Goal: Transaction & Acquisition: Book appointment/travel/reservation

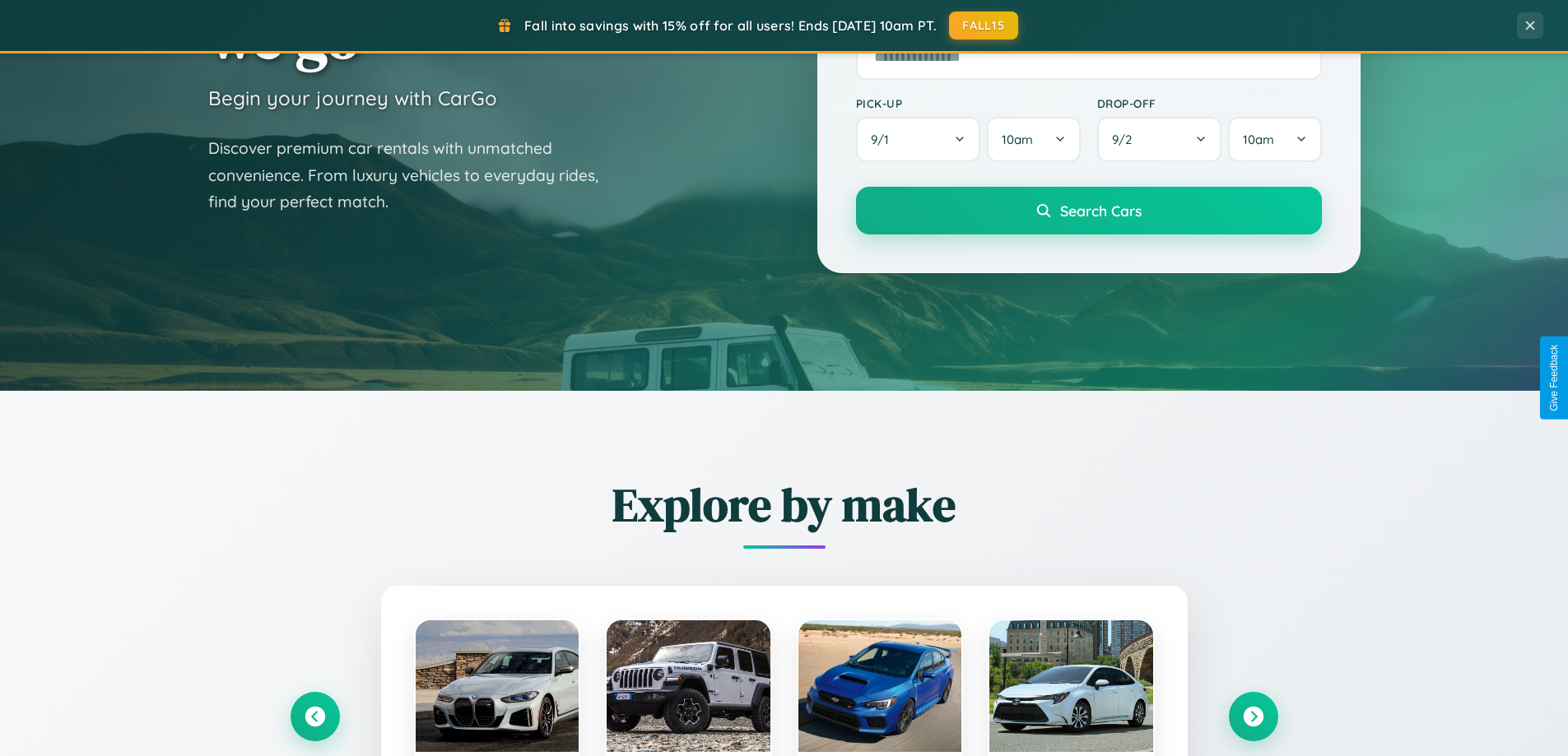
scroll to position [3166, 0]
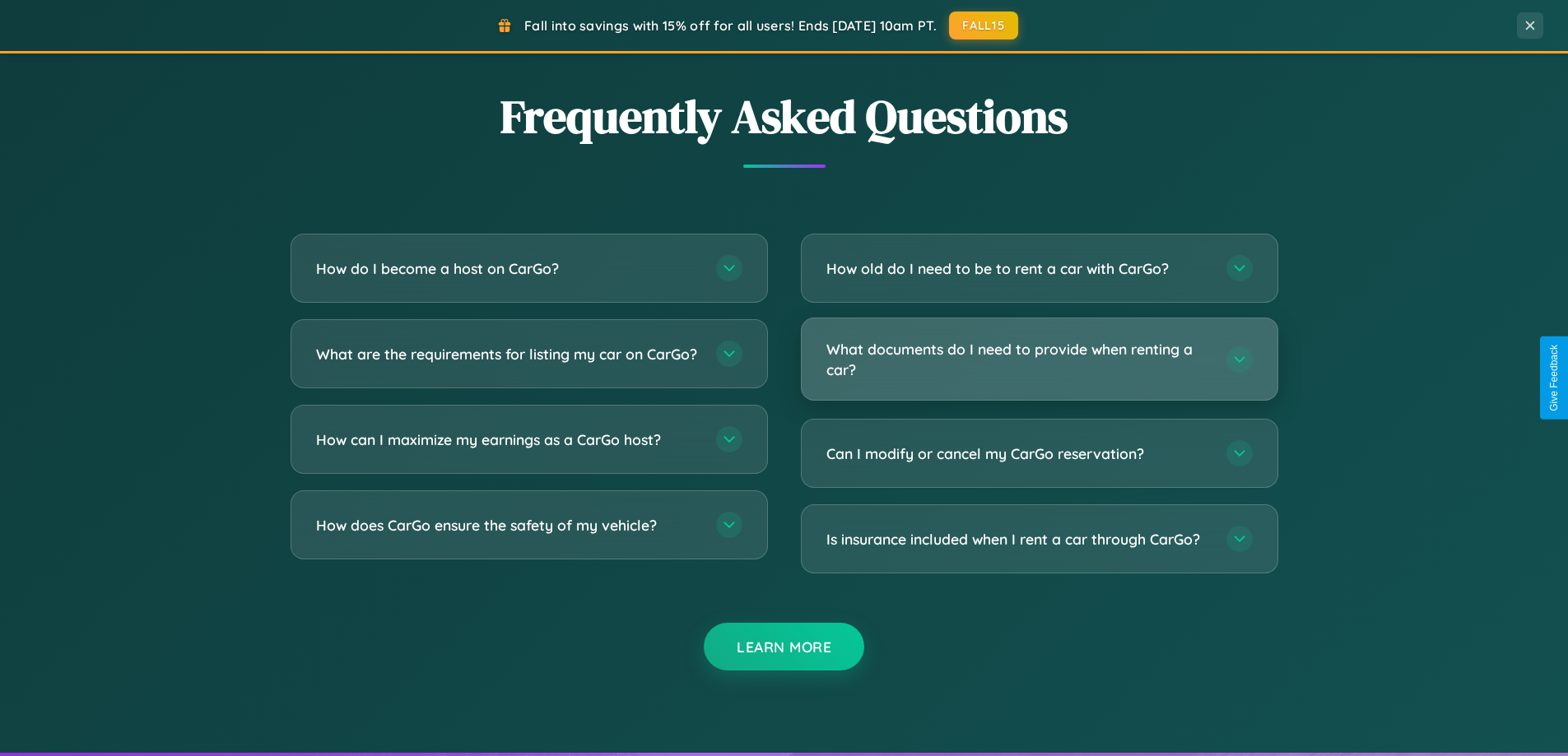
click at [1038, 361] on h3 "What documents do I need to provide when renting a car?" at bounding box center [1018, 359] width 384 height 40
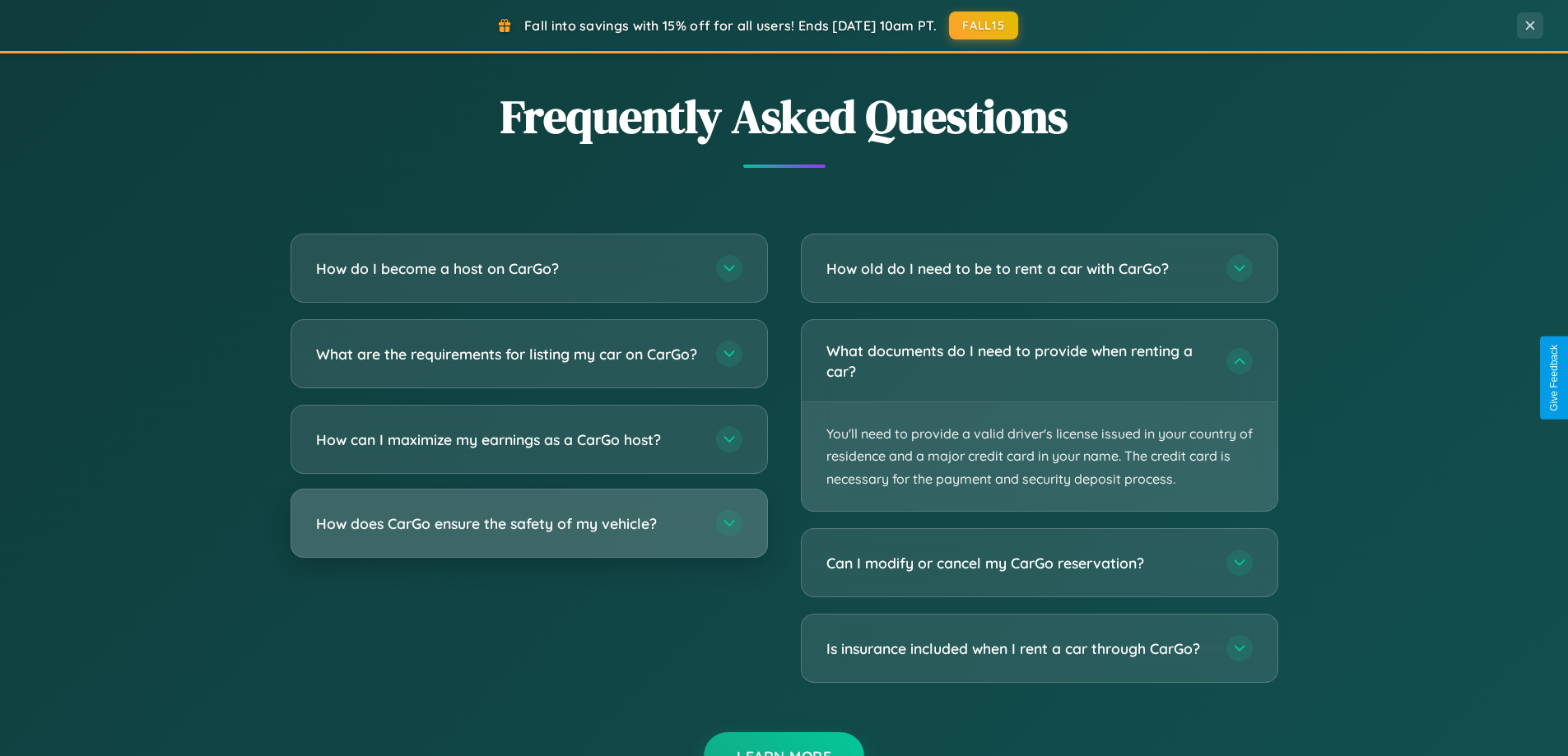
click at [529, 534] on h3 "How does CarGo ensure the safety of my vehicle?" at bounding box center [508, 523] width 384 height 21
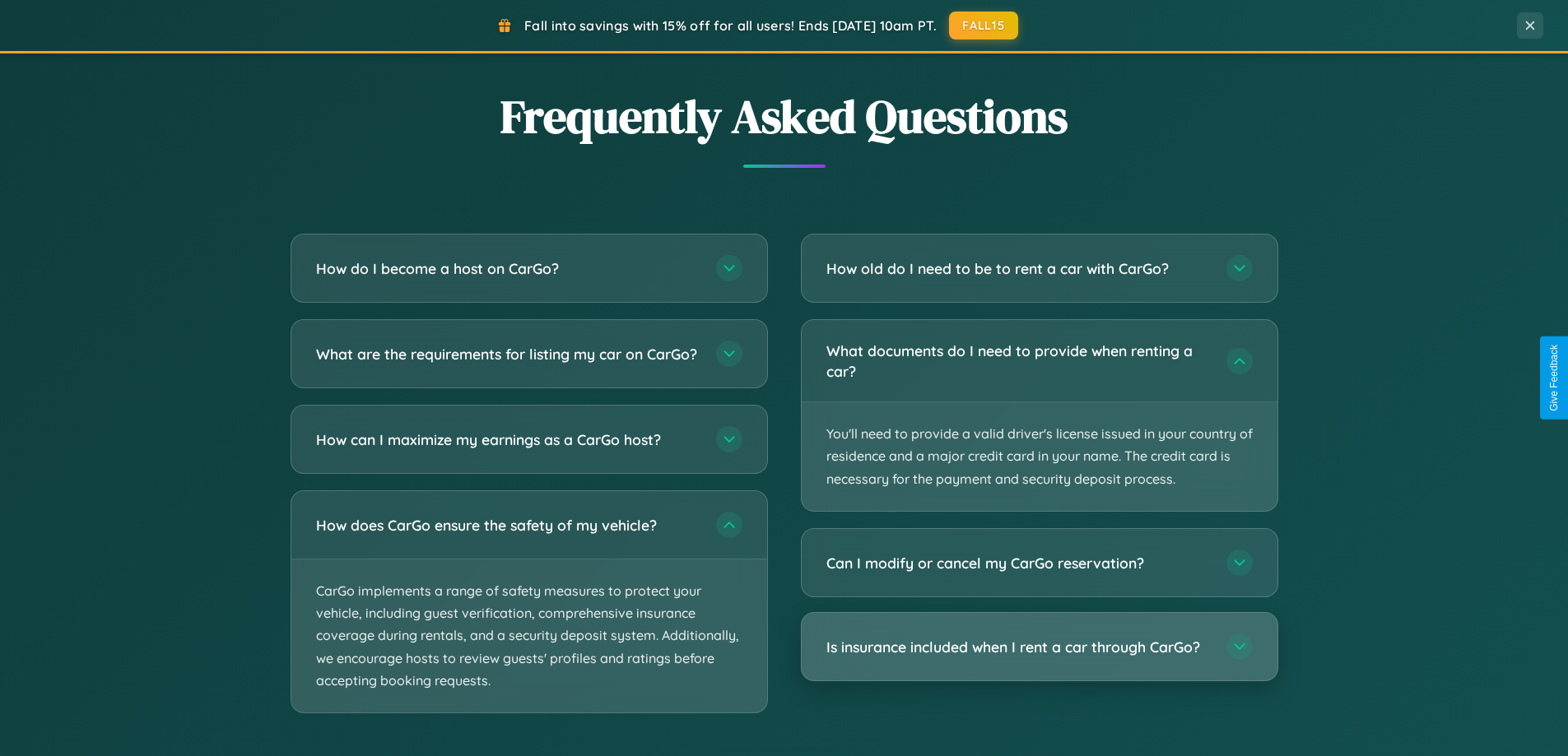
click at [1038, 646] on h3 "Is insurance included when I rent a car through CarGo?" at bounding box center [1018, 647] width 384 height 21
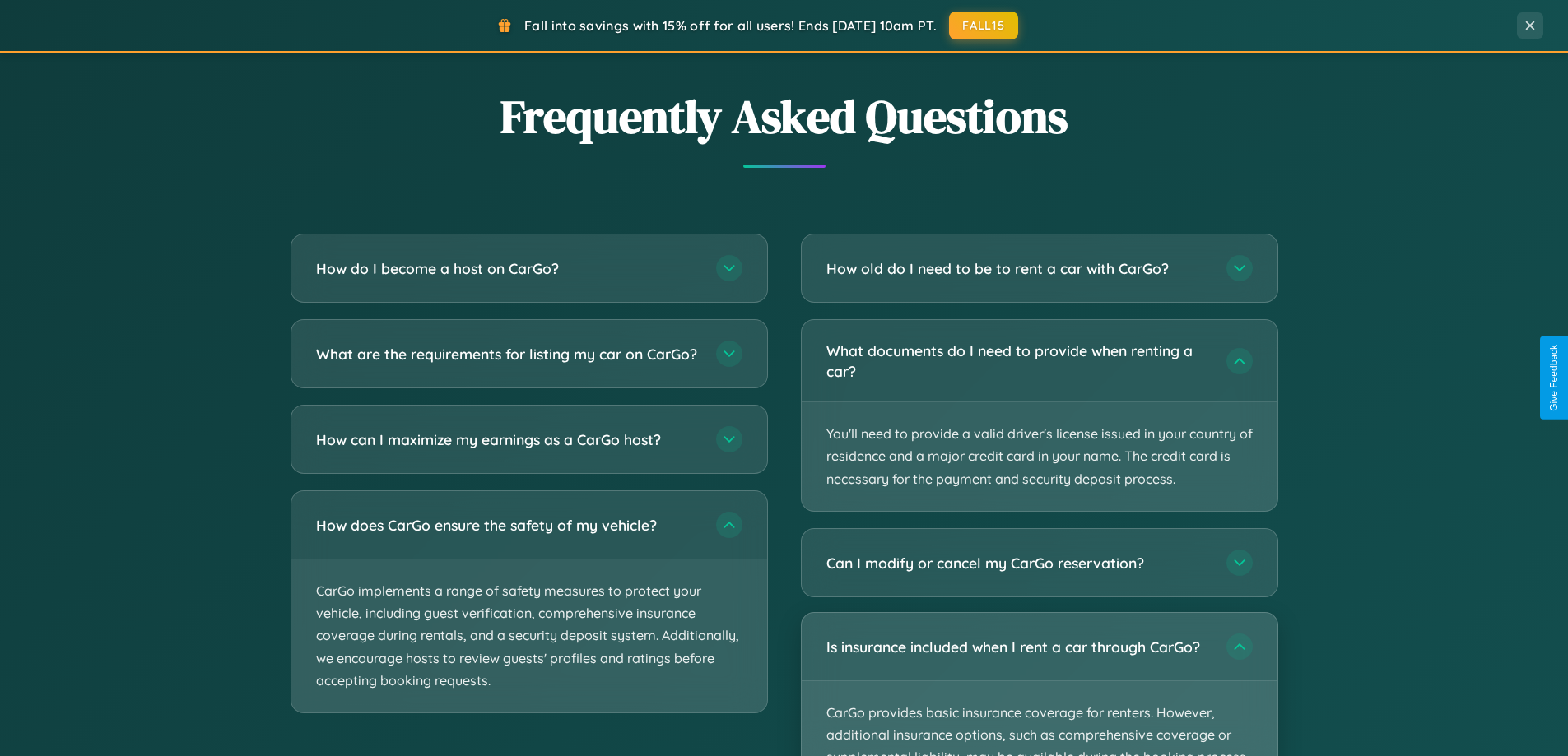
click at [1038, 684] on p "CarGo provides basic insurance coverage for renters. However, additional insura…" at bounding box center [1039, 758] width 476 height 153
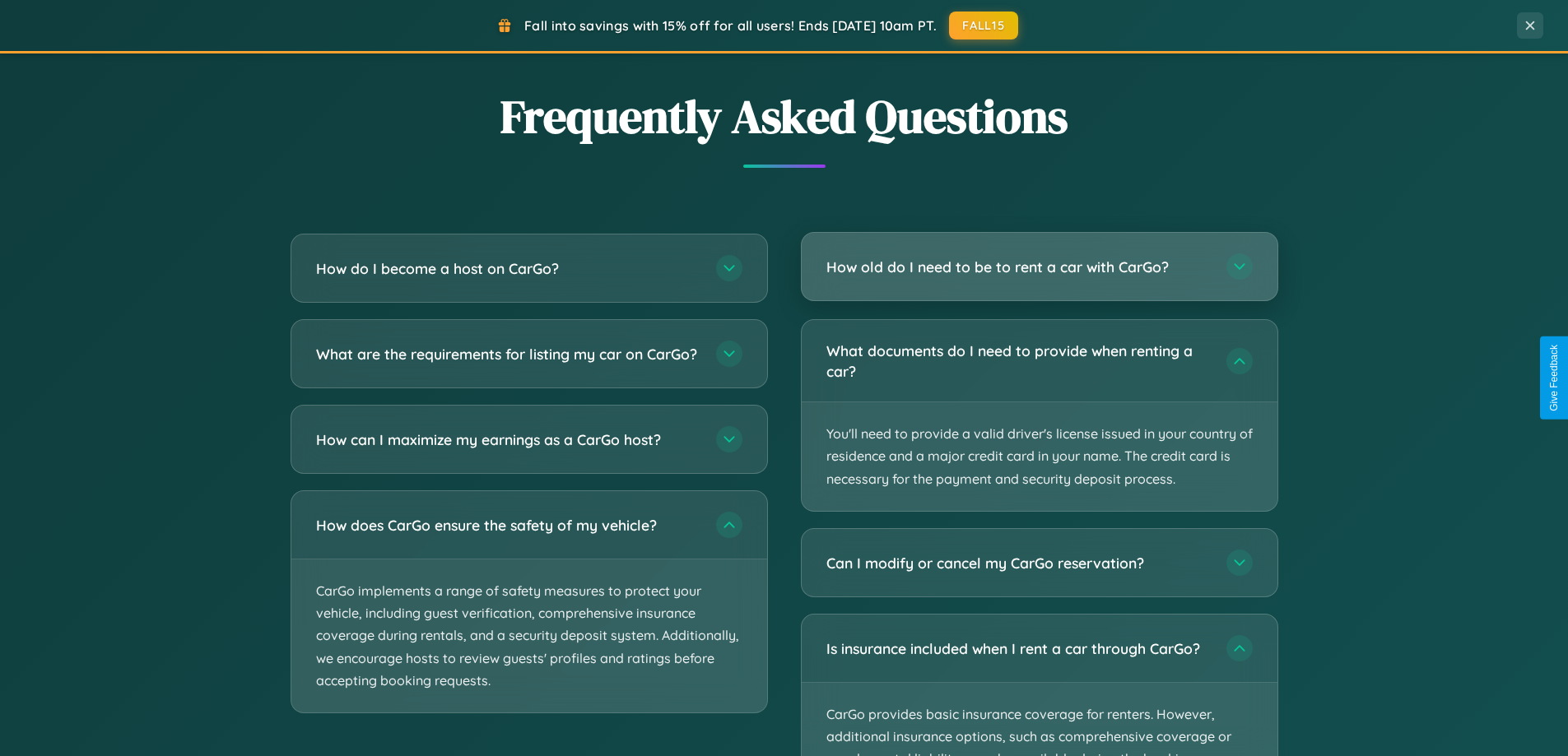
click at [1038, 267] on h3 "How old do I need to be to rent a car with CarGo?" at bounding box center [1018, 267] width 384 height 21
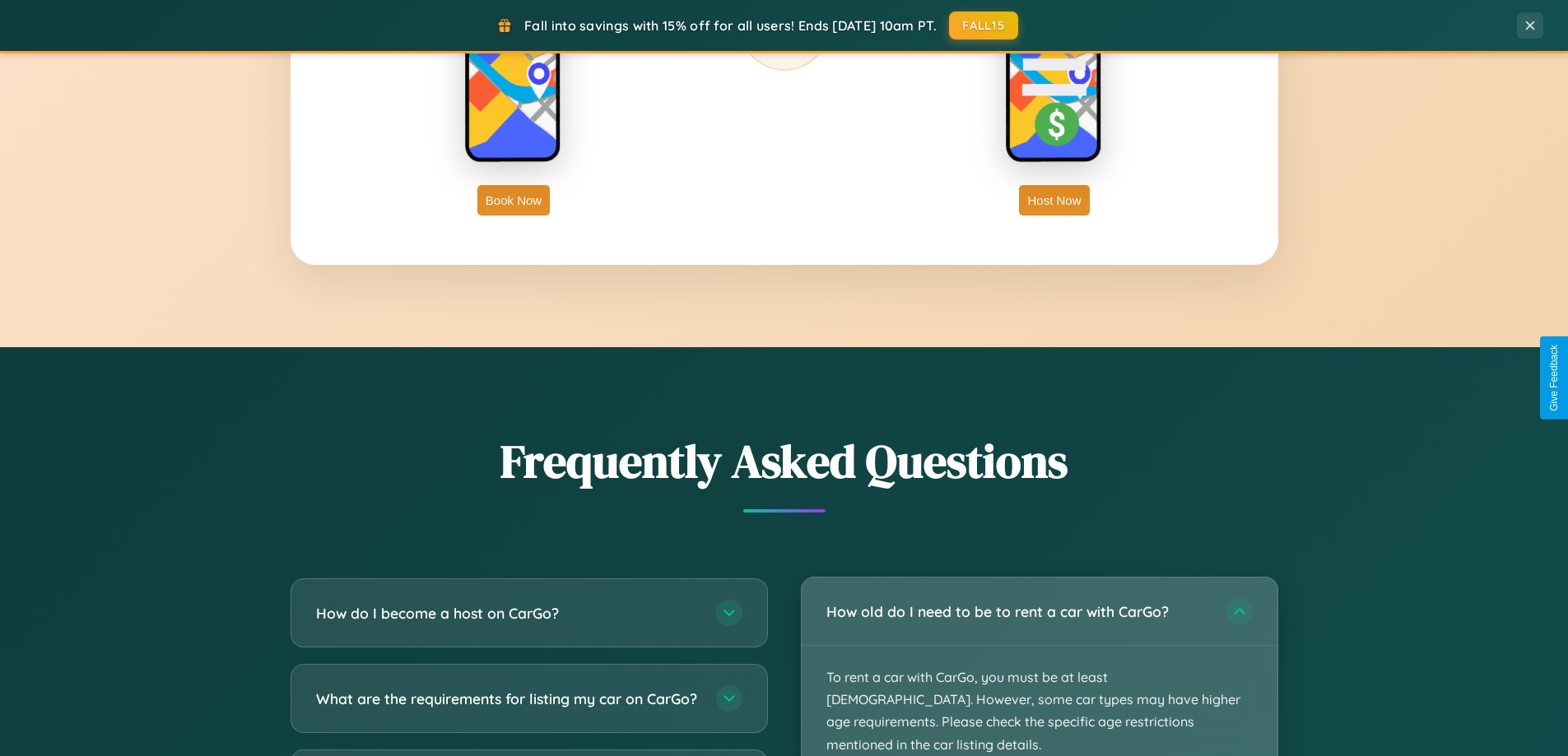
scroll to position [2644, 0]
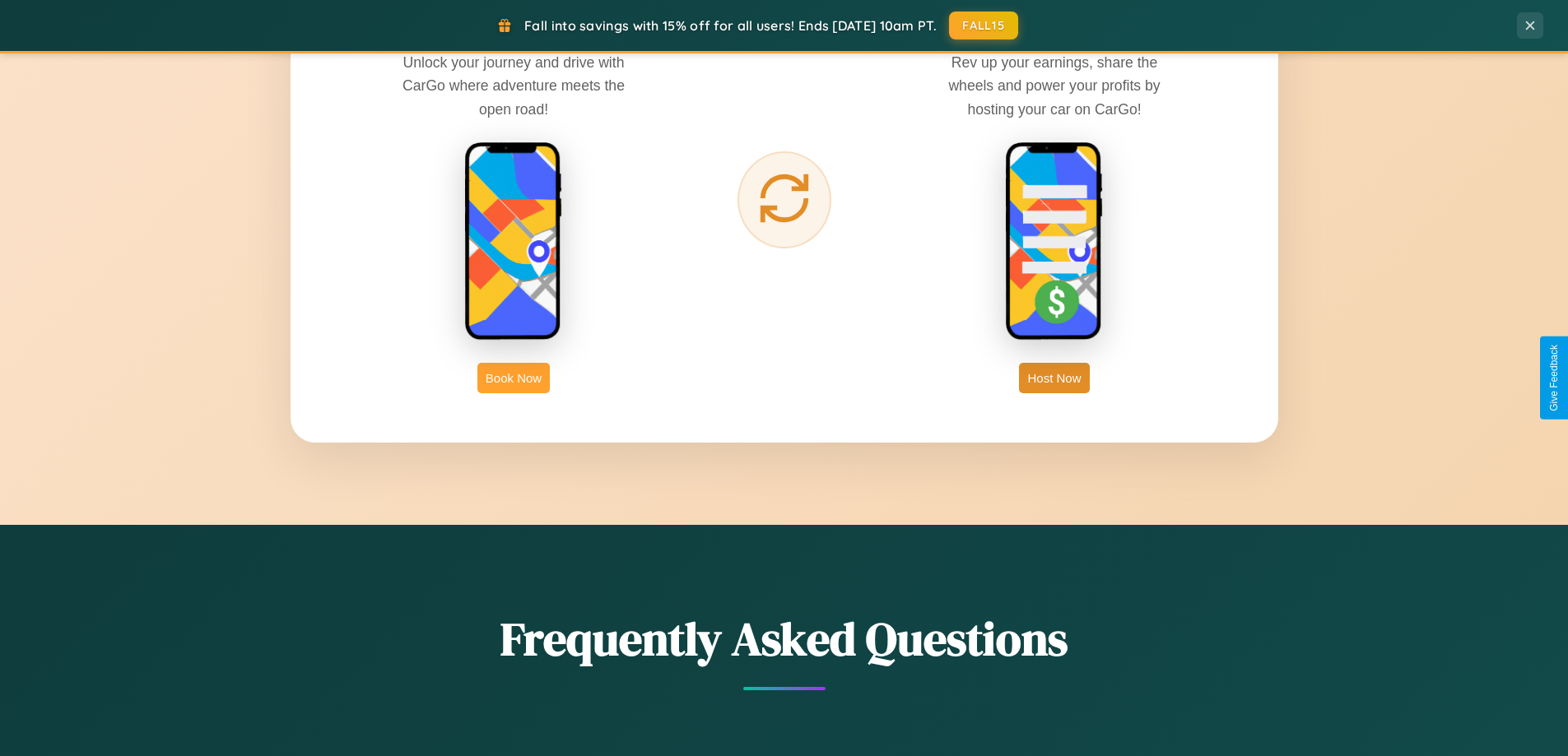
click at [513, 378] on button "Book Now" at bounding box center [513, 377] width 72 height 30
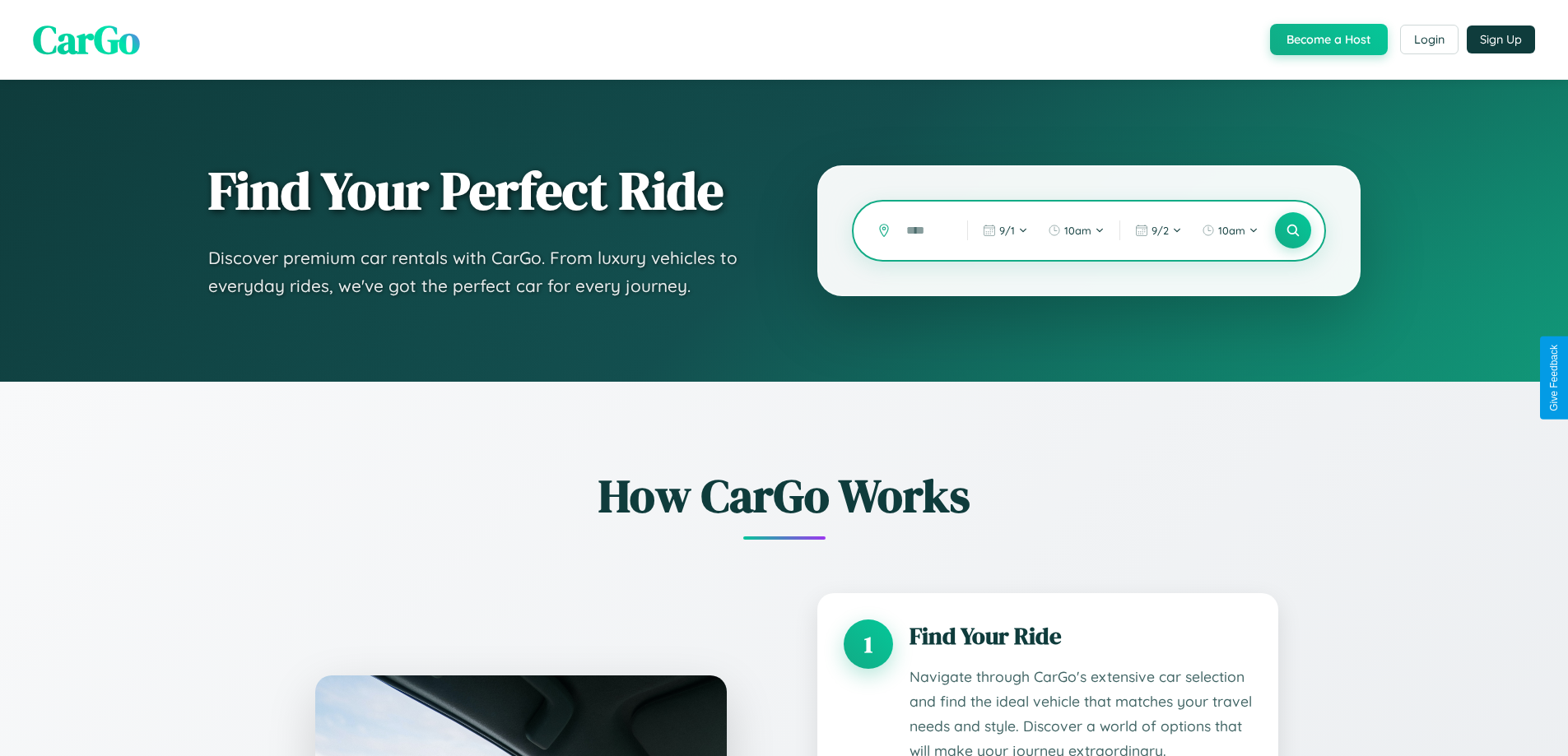
click at [924, 230] on input "text" at bounding box center [924, 231] width 53 height 29
type input "*"
type input "*****"
click at [1292, 230] on icon at bounding box center [1292, 230] width 16 height 16
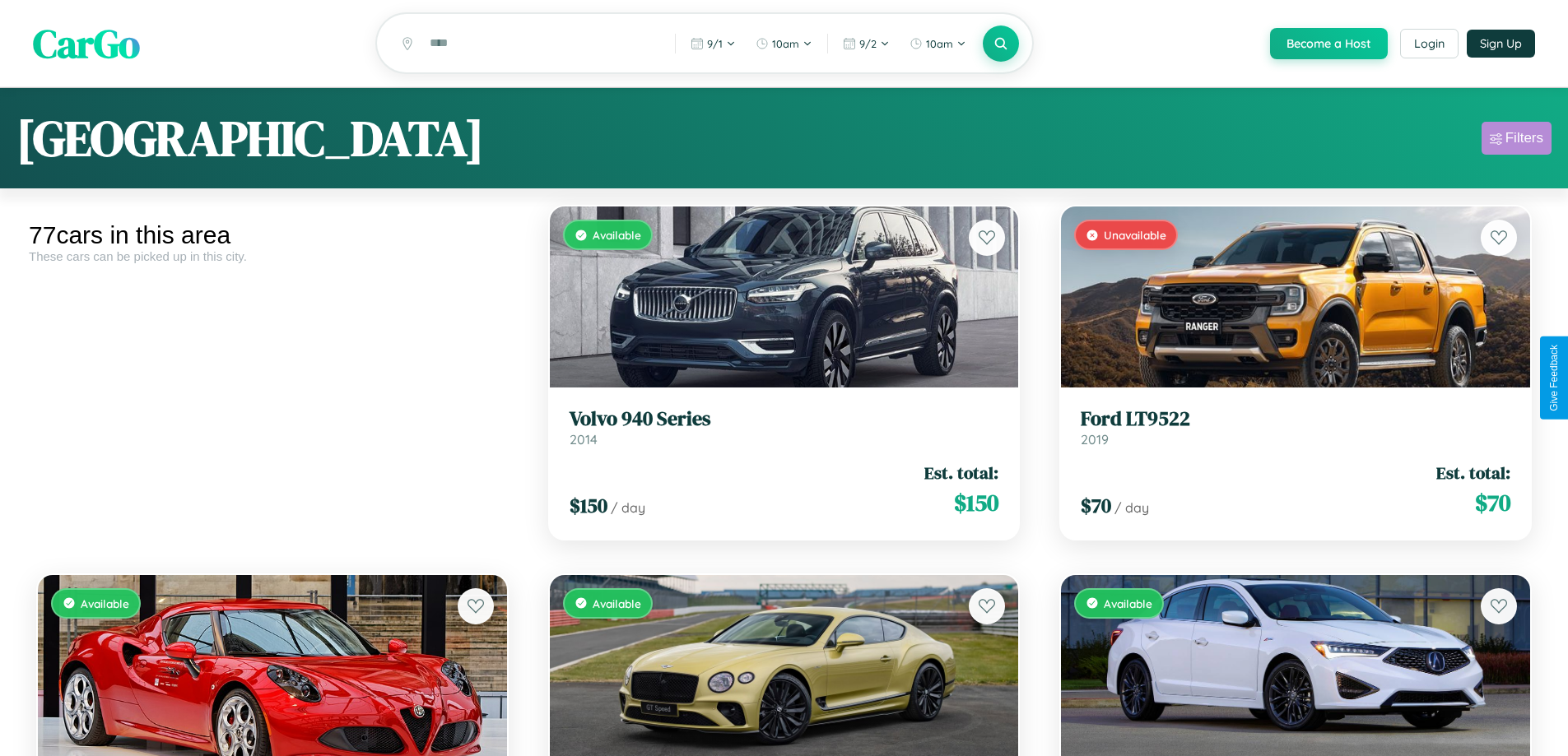
click at [1516, 141] on div "Filters" at bounding box center [1523, 138] width 37 height 16
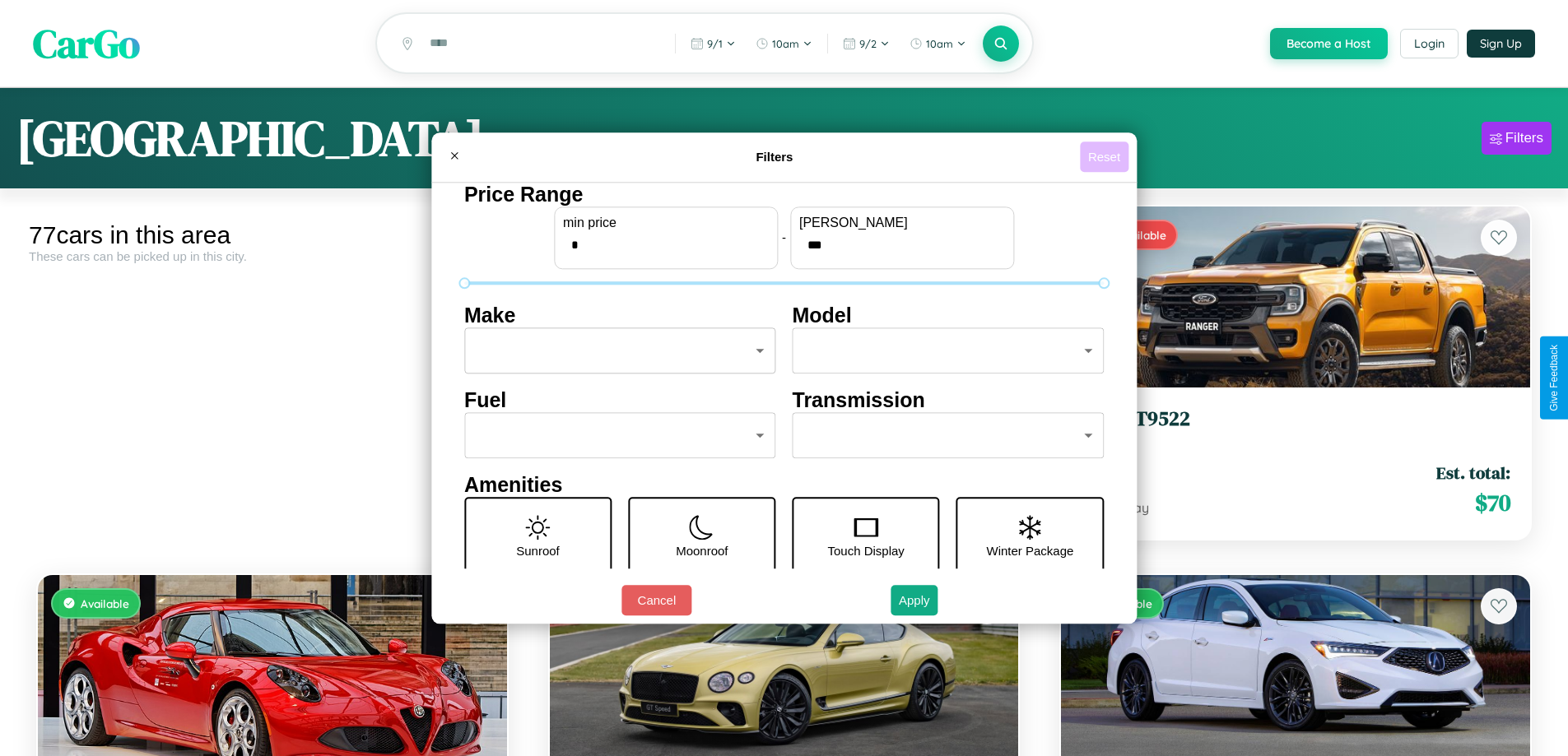
click at [1106, 156] on button "Reset" at bounding box center [1103, 156] width 48 height 30
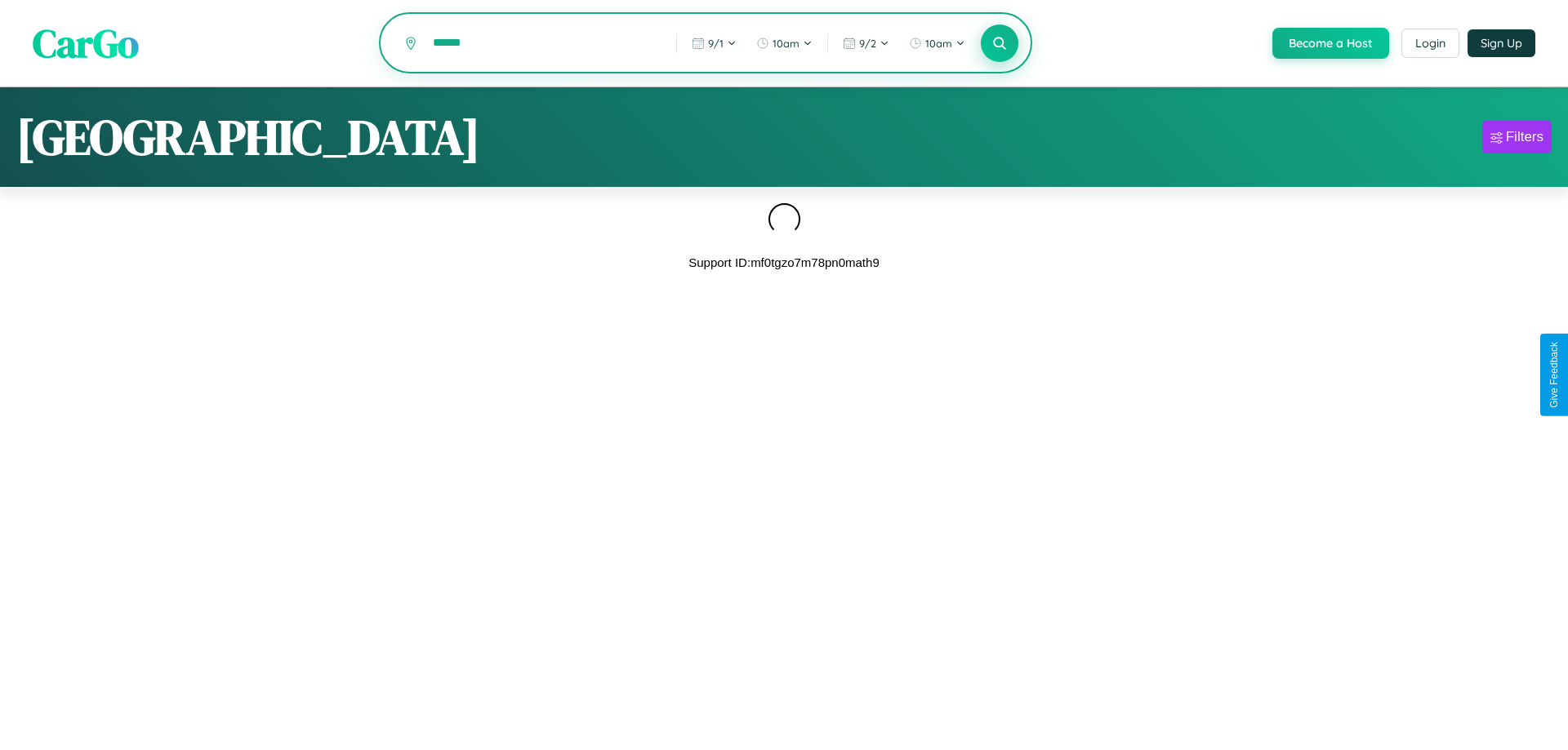
type input "******"
click at [998, 44] on icon at bounding box center [999, 43] width 15 height 15
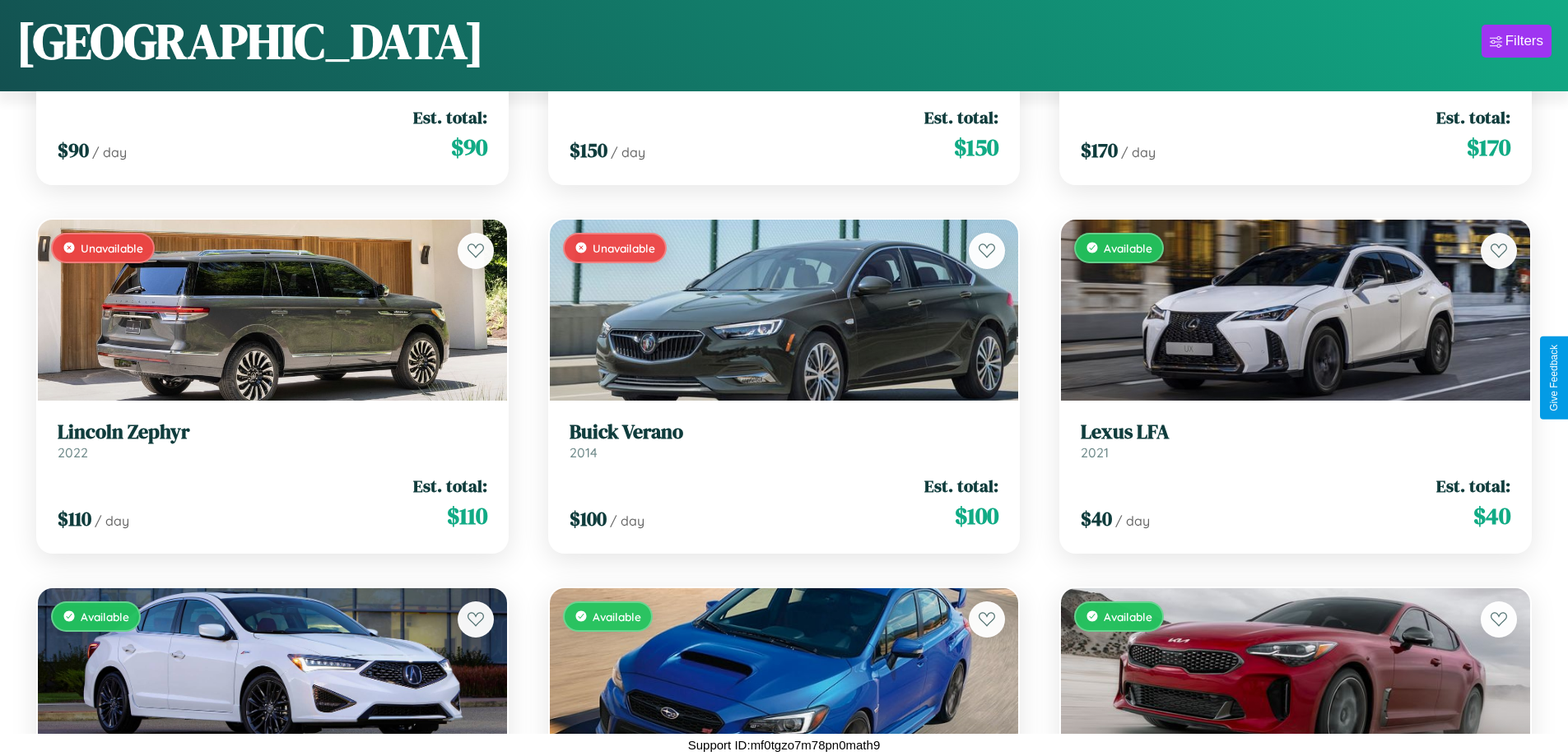
scroll to position [5022, 0]
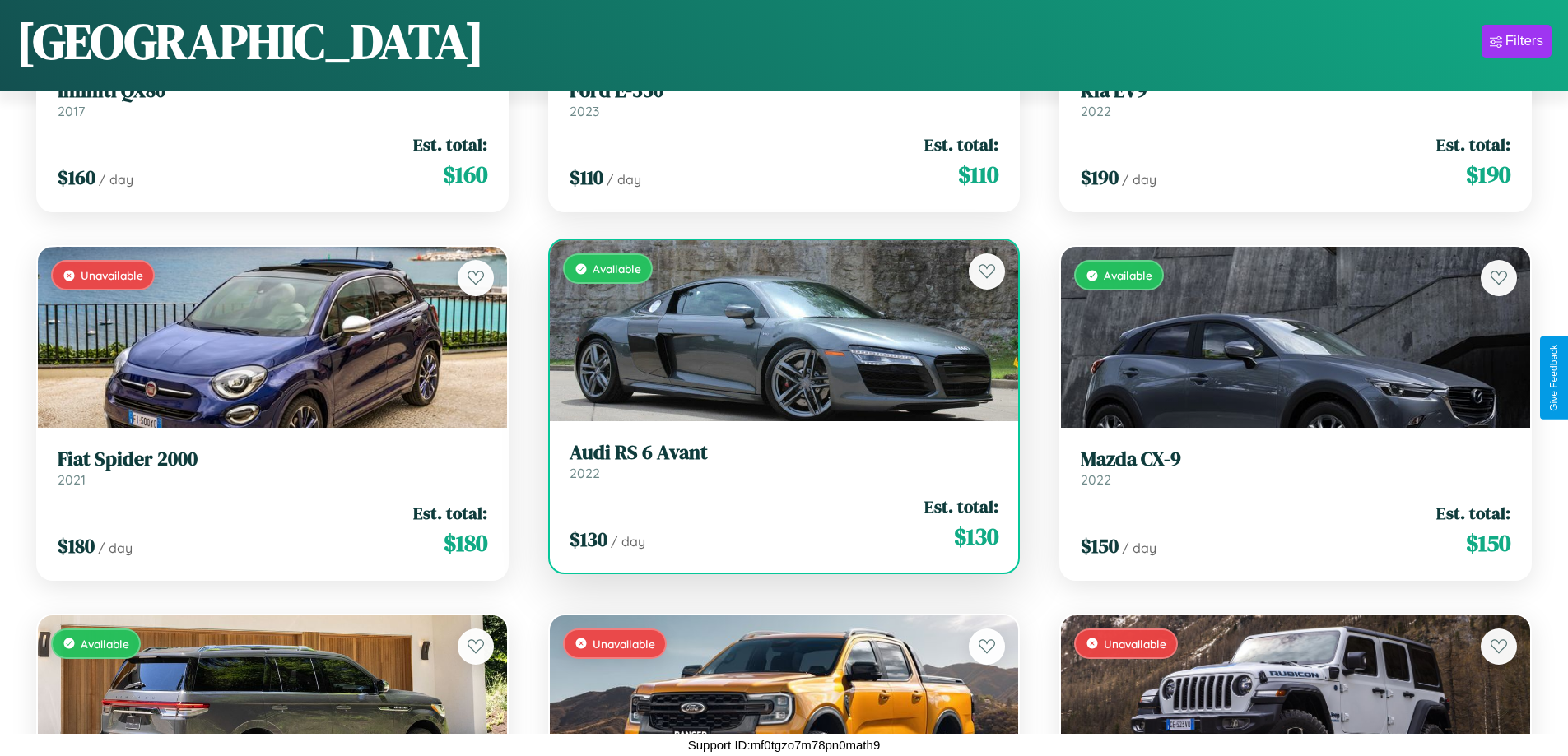
click at [777, 467] on link "Audi RS 6 Avant 2022" at bounding box center [784, 461] width 429 height 40
